Goal: Use online tool/utility

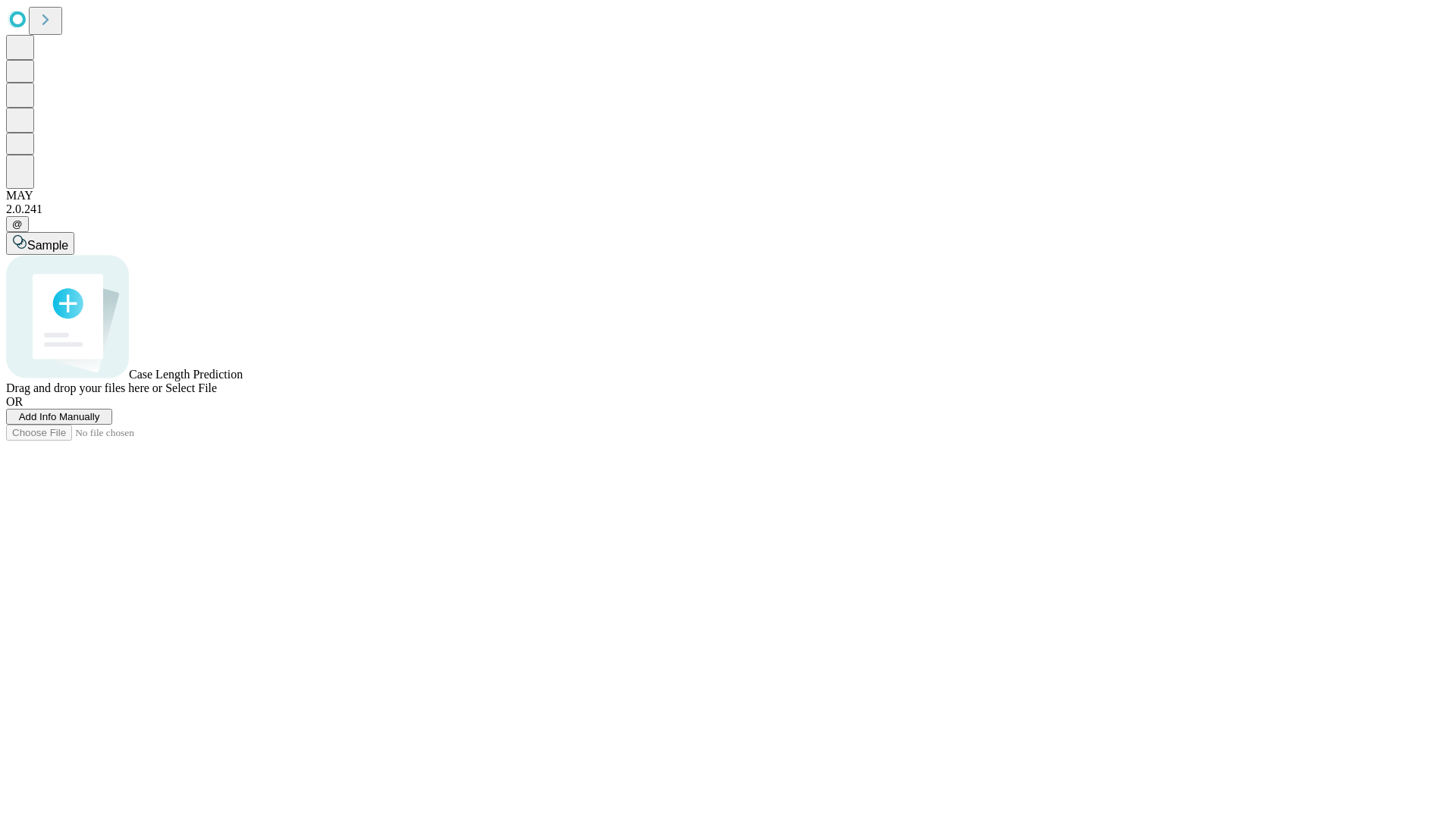
click at [100, 422] on span "Add Info Manually" at bounding box center [59, 416] width 81 height 12
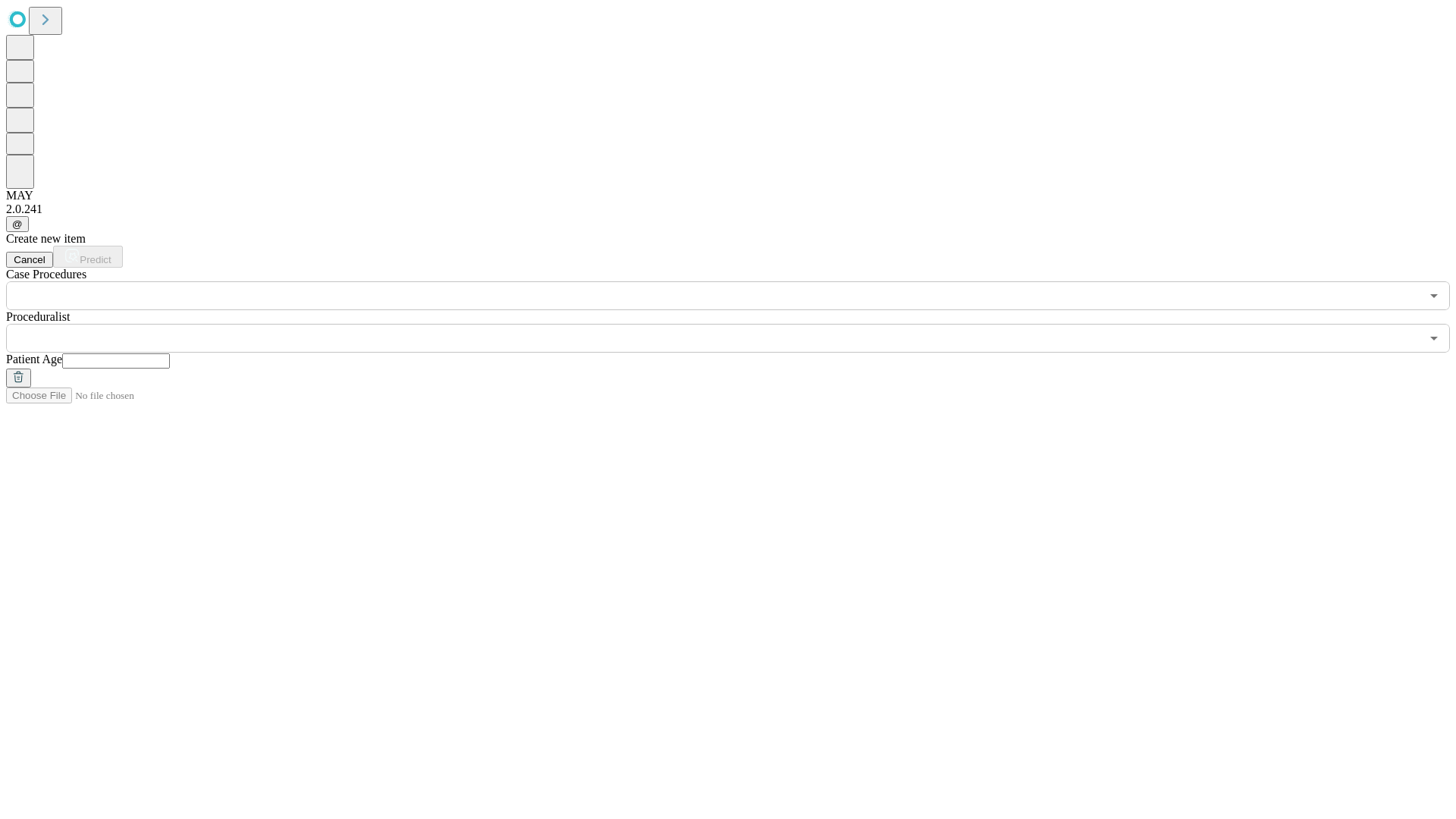
click at [169, 353] on input "text" at bounding box center [115, 360] width 107 height 15
type input "**"
click at [738, 324] on input "text" at bounding box center [713, 338] width 1414 height 28
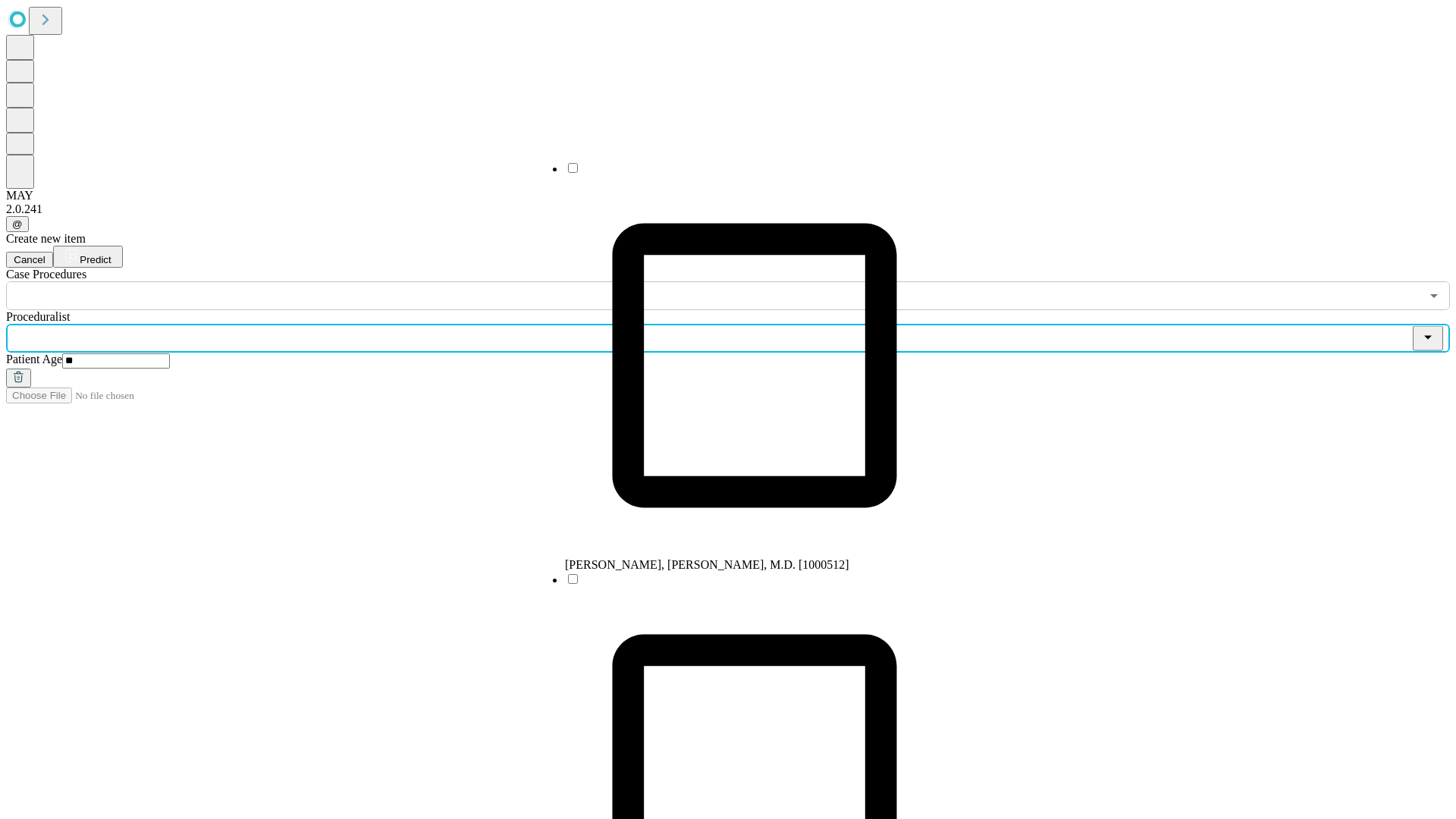
click at [739, 174] on li "[PERSON_NAME], [PERSON_NAME], M.D. [1000512]" at bounding box center [754, 366] width 379 height 411
click at [319, 281] on input "text" at bounding box center [713, 295] width 1414 height 28
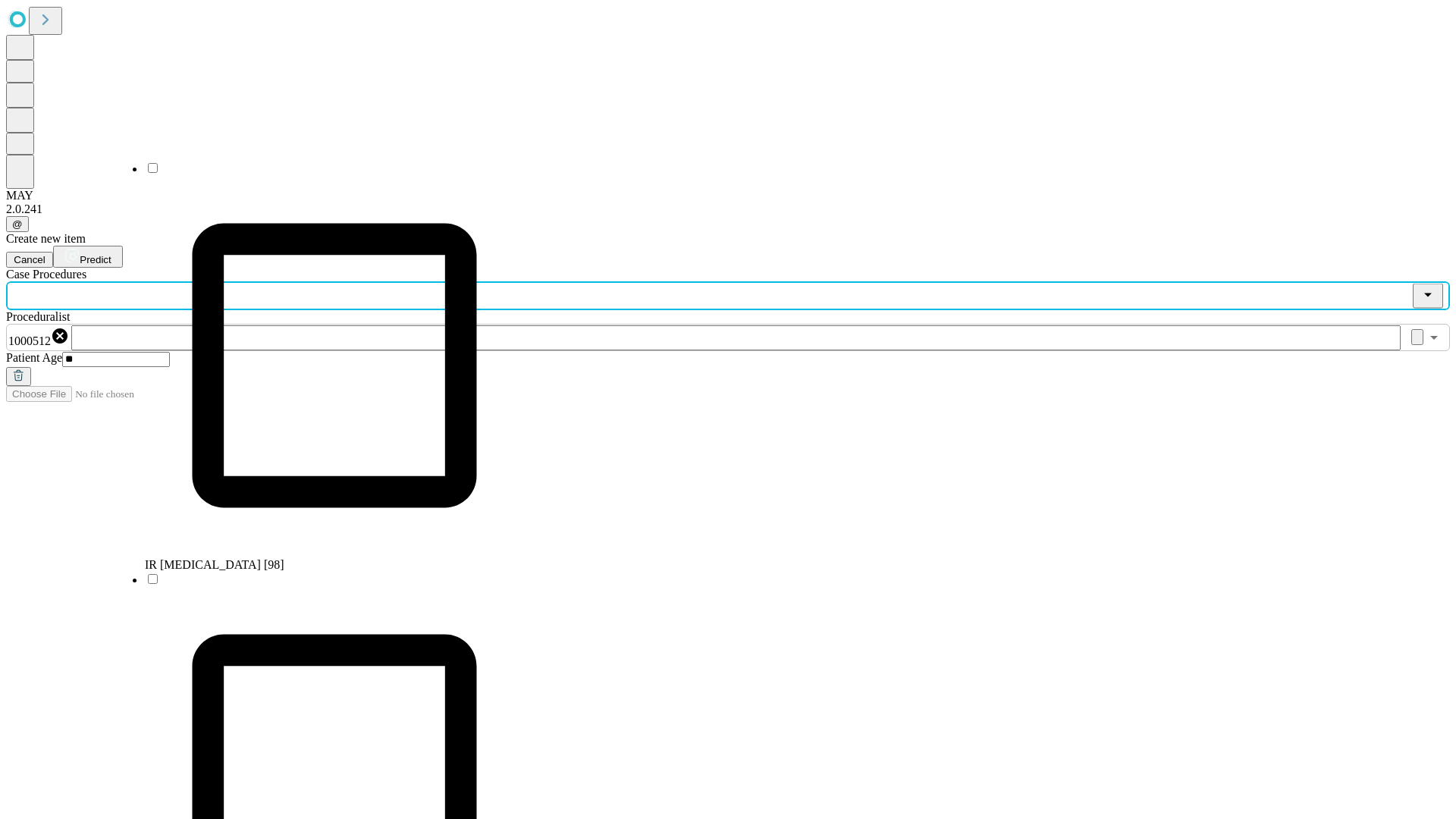
click at [319, 174] on li "IR [MEDICAL_DATA] [98]" at bounding box center [334, 366] width 379 height 411
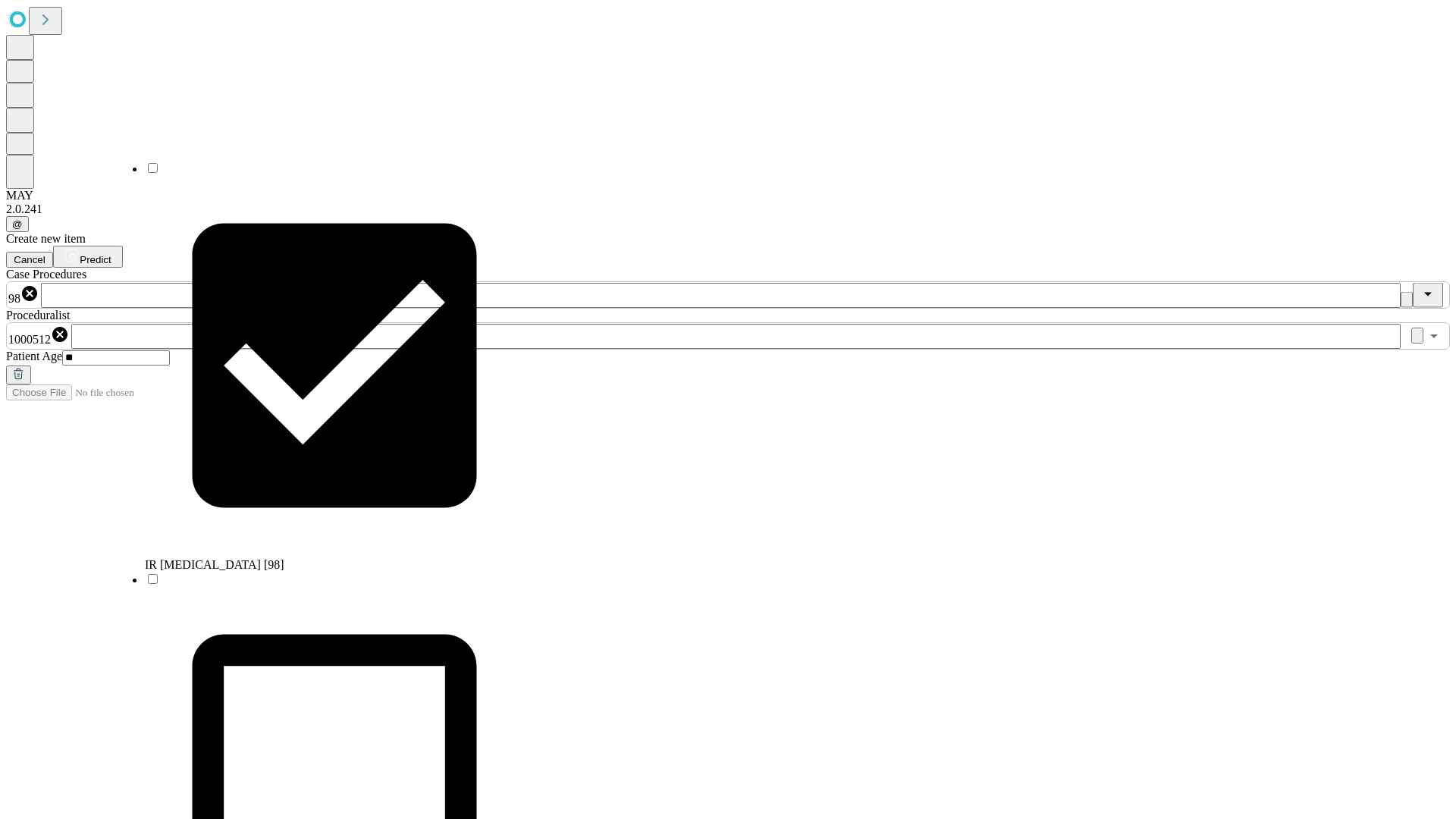
click at [111, 254] on span "Predict" at bounding box center [95, 259] width 31 height 12
